Goal: Task Accomplishment & Management: Use online tool/utility

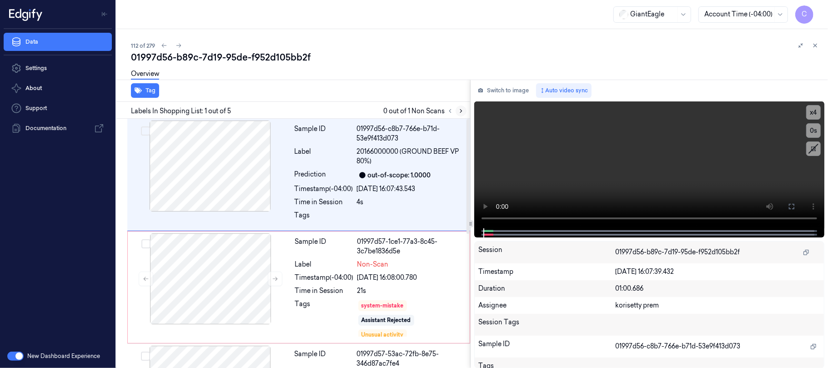
click at [459, 112] on icon at bounding box center [461, 111] width 6 height 6
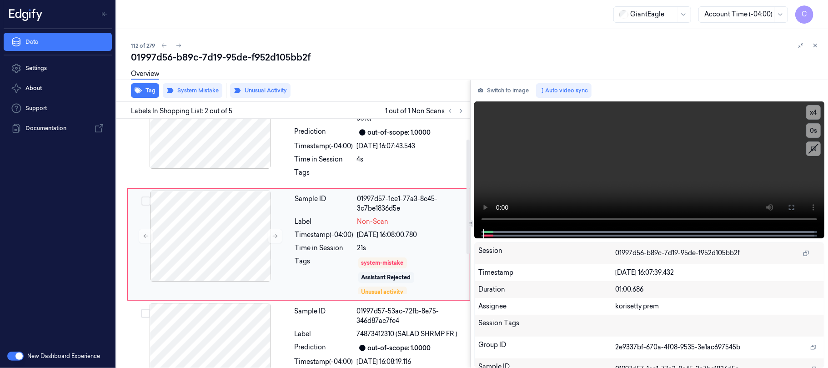
scroll to position [44, 0]
click at [270, 236] on button at bounding box center [275, 234] width 15 height 15
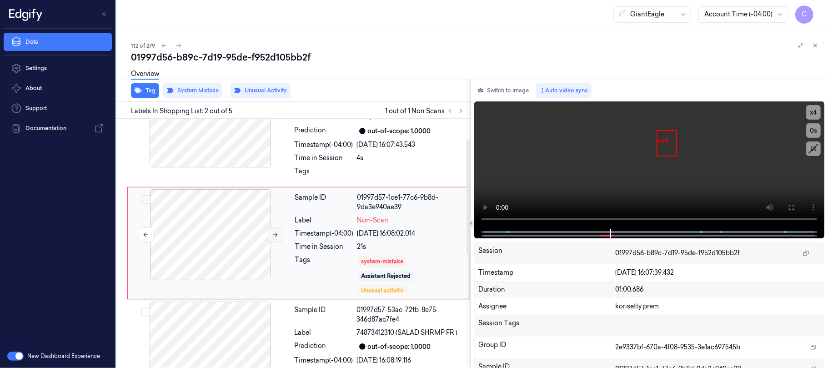
click at [270, 236] on button at bounding box center [275, 234] width 15 height 15
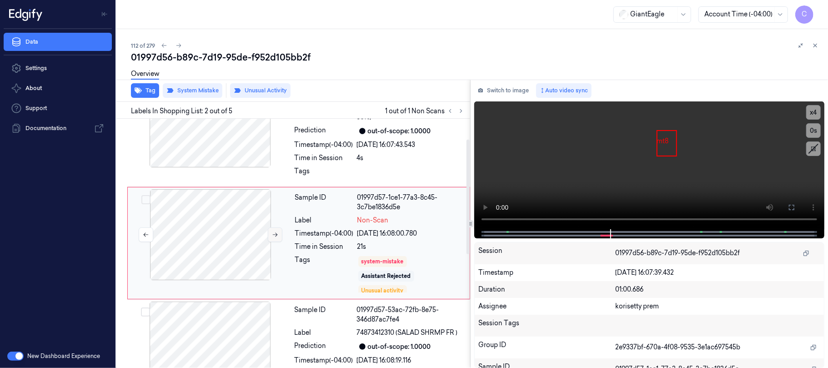
click at [272, 236] on icon at bounding box center [275, 234] width 6 height 6
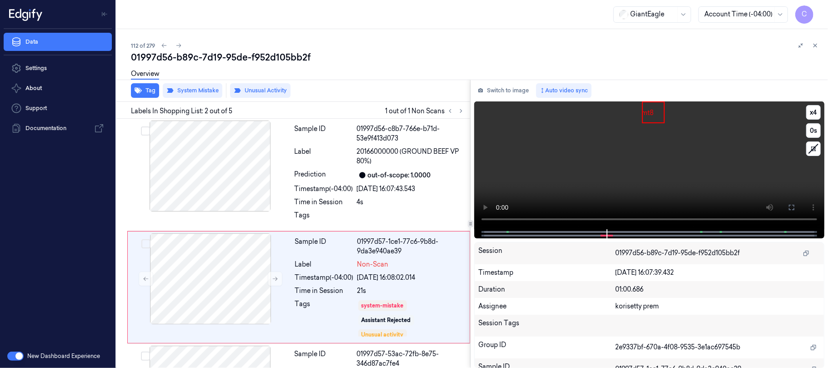
click at [509, 231] on div at bounding box center [648, 233] width 331 height 9
click at [508, 230] on span at bounding box center [508, 232] width 1 height 5
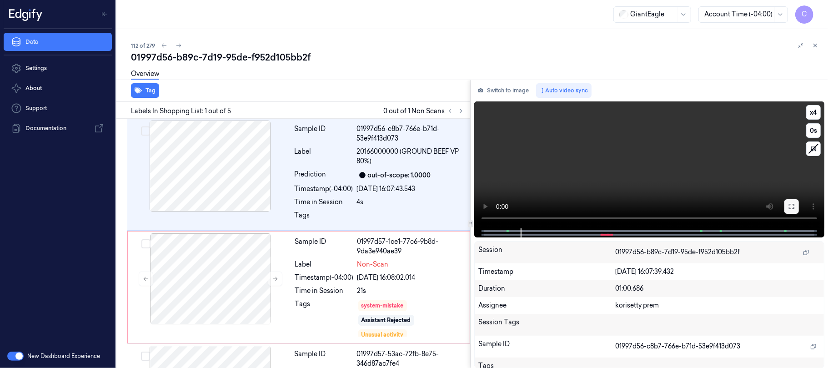
click at [787, 201] on button at bounding box center [791, 206] width 15 height 15
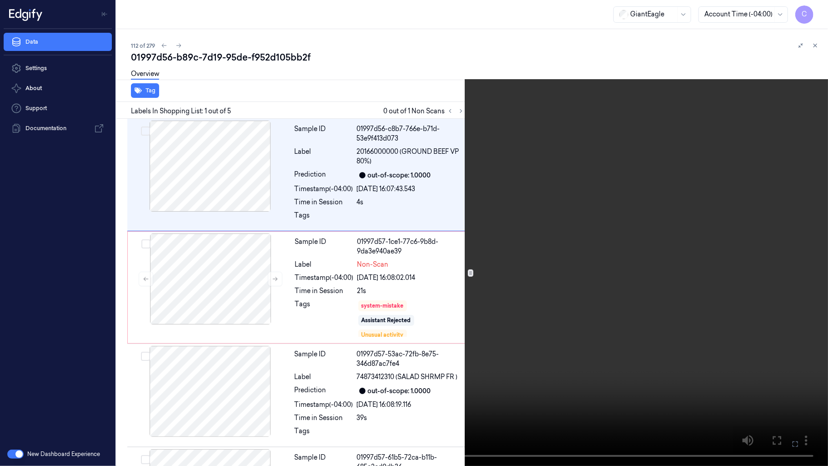
click at [426, 206] on video at bounding box center [414, 233] width 828 height 466
